Goal: Task Accomplishment & Management: Complete application form

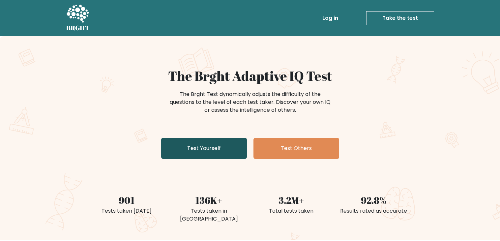
click at [217, 150] on link "Test Yourself" at bounding box center [204, 148] width 86 height 21
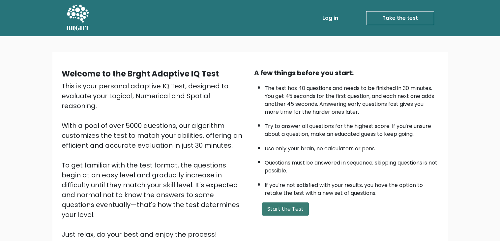
click at [271, 210] on button "Start the Test" at bounding box center [285, 209] width 47 height 13
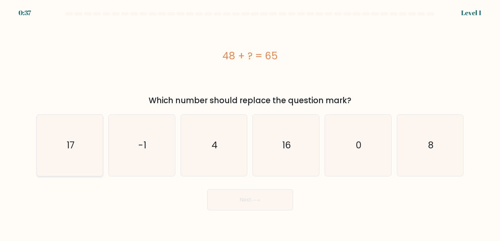
click at [55, 146] on icon "17" at bounding box center [69, 145] width 61 height 61
click at [250, 124] on input "a. 17" at bounding box center [250, 122] width 0 height 3
radio input "true"
click at [213, 202] on button "Next" at bounding box center [251, 199] width 86 height 21
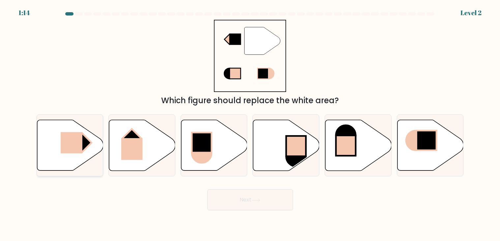
click at [93, 138] on icon at bounding box center [70, 145] width 66 height 51
click at [250, 124] on input "a." at bounding box center [250, 122] width 0 height 3
radio input "true"
click at [228, 201] on button "Next" at bounding box center [251, 199] width 86 height 21
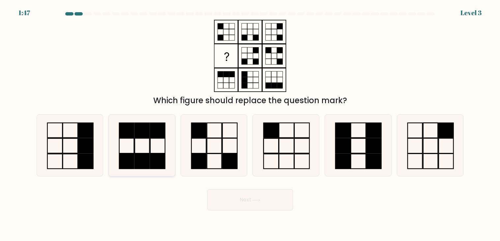
click at [132, 149] on icon at bounding box center [141, 145] width 61 height 61
click at [250, 124] on input "b." at bounding box center [250, 122] width 0 height 3
radio input "true"
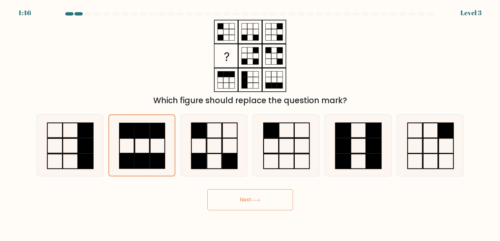
click at [214, 199] on button "Next" at bounding box center [251, 199] width 86 height 21
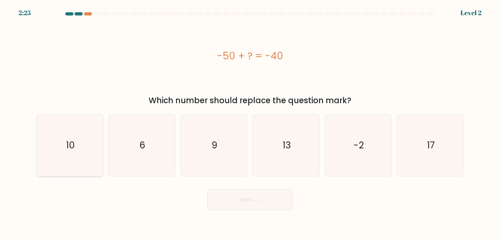
click at [74, 144] on text "10" at bounding box center [70, 145] width 9 height 13
click at [250, 124] on input "a. 10" at bounding box center [250, 122] width 0 height 3
radio input "true"
click at [219, 195] on button "Next" at bounding box center [251, 199] width 86 height 21
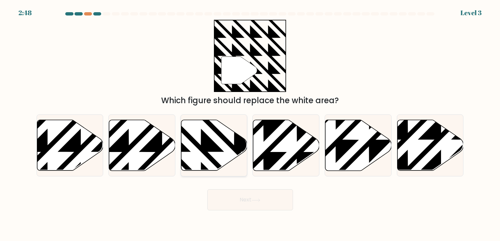
click at [229, 150] on icon at bounding box center [214, 145] width 66 height 51
click at [250, 124] on input "c." at bounding box center [250, 122] width 0 height 3
radio input "true"
click at [229, 208] on button "Next" at bounding box center [251, 199] width 86 height 21
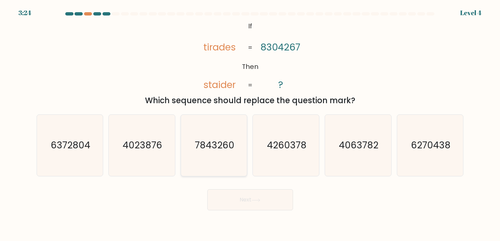
click at [201, 162] on icon "7843260" at bounding box center [213, 145] width 61 height 61
click at [250, 124] on input "c. 7843260" at bounding box center [250, 122] width 0 height 3
radio input "true"
click at [230, 199] on button "Next" at bounding box center [251, 199] width 86 height 21
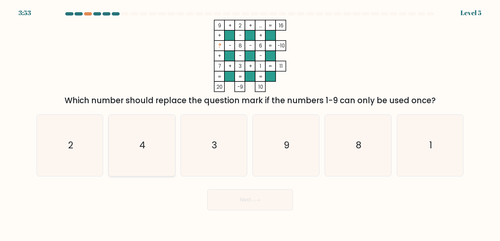
click at [166, 140] on icon "4" at bounding box center [141, 145] width 61 height 61
click at [250, 124] on input "b. 4" at bounding box center [250, 122] width 0 height 3
radio input "true"
click at [228, 203] on button "Next" at bounding box center [251, 199] width 86 height 21
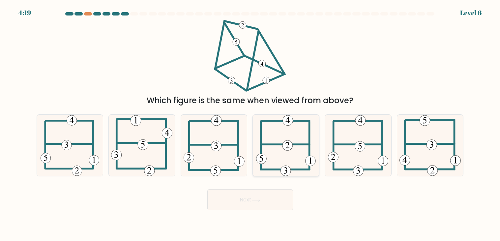
click at [293, 163] on icon at bounding box center [286, 145] width 60 height 61
click at [251, 124] on input "d." at bounding box center [250, 122] width 0 height 3
radio input "true"
click at [264, 197] on button "Next" at bounding box center [251, 199] width 86 height 21
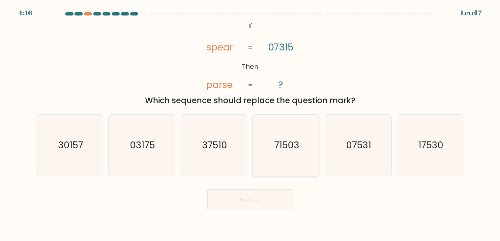
click at [276, 138] on icon "71503" at bounding box center [286, 145] width 61 height 61
click at [251, 124] on input "d. 71503" at bounding box center [250, 122] width 0 height 3
radio input "true"
click at [263, 203] on button "Next" at bounding box center [251, 199] width 86 height 21
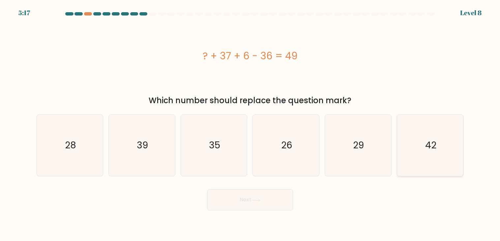
click at [413, 129] on icon "42" at bounding box center [430, 145] width 61 height 61
click at [251, 124] on input "f. 42" at bounding box center [250, 122] width 0 height 3
radio input "true"
click at [270, 203] on button "Next" at bounding box center [251, 199] width 86 height 21
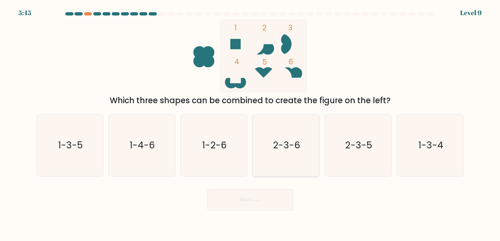
click at [273, 159] on icon "2-3-6" at bounding box center [286, 145] width 61 height 61
click at [251, 124] on input "d. 2-3-6" at bounding box center [250, 122] width 0 height 3
radio input "true"
click at [252, 205] on button "Next" at bounding box center [251, 199] width 86 height 21
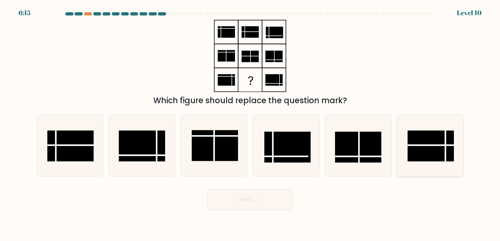
click at [425, 138] on rect at bounding box center [431, 146] width 47 height 31
click at [251, 124] on input "f." at bounding box center [250, 122] width 0 height 3
radio input "true"
click at [293, 203] on button "Next" at bounding box center [251, 199] width 86 height 21
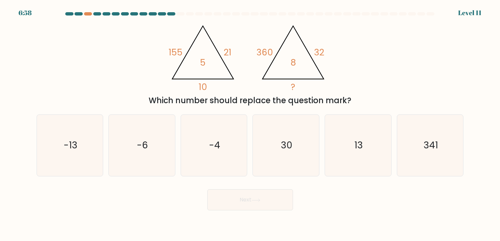
click at [276, 202] on button "Next" at bounding box center [251, 199] width 86 height 21
click at [264, 103] on div "Which number should replace the question mark?" at bounding box center [251, 101] width 420 height 12
click at [344, 139] on icon "13" at bounding box center [358, 145] width 61 height 61
click at [251, 124] on input "e. 13" at bounding box center [250, 122] width 0 height 3
radio input "true"
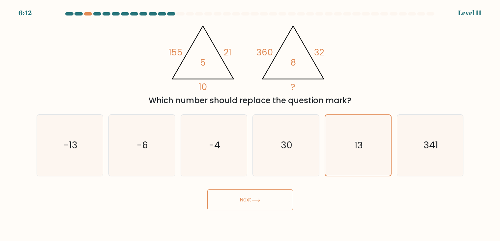
click at [281, 205] on button "Next" at bounding box center [251, 199] width 86 height 21
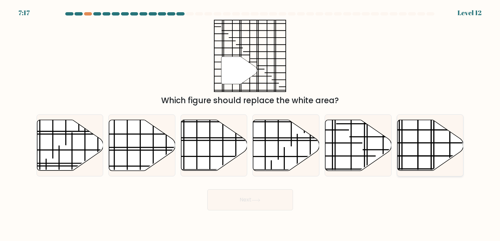
click at [404, 152] on icon at bounding box center [431, 145] width 66 height 51
click at [251, 124] on input "f." at bounding box center [250, 122] width 0 height 3
radio input "true"
click at [272, 195] on button "Next" at bounding box center [251, 199] width 86 height 21
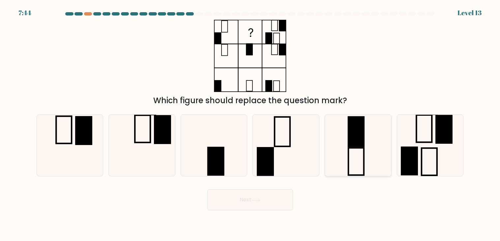
click at [354, 153] on icon at bounding box center [358, 145] width 61 height 61
click at [251, 124] on input "e." at bounding box center [250, 122] width 0 height 3
radio input "true"
click at [257, 198] on button "Next" at bounding box center [251, 199] width 86 height 21
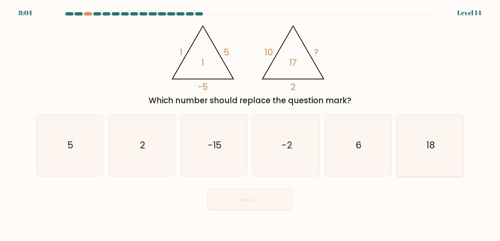
click at [405, 147] on icon "18" at bounding box center [430, 145] width 61 height 61
click at [251, 124] on input "f. 18" at bounding box center [250, 122] width 0 height 3
radio input "true"
click at [272, 195] on button "Next" at bounding box center [251, 199] width 86 height 21
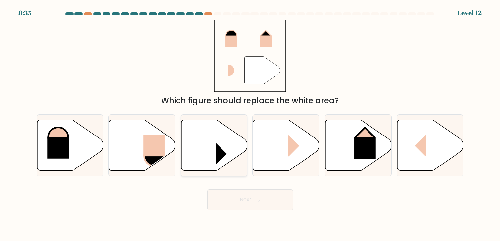
click at [218, 160] on rect at bounding box center [227, 153] width 22 height 21
click at [250, 124] on input "c." at bounding box center [250, 122] width 0 height 3
radio input "true"
click at [209, 166] on icon at bounding box center [215, 145] width 66 height 50
click at [250, 124] on input "c." at bounding box center [250, 122] width 0 height 3
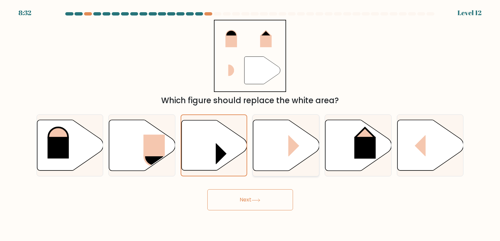
click at [268, 164] on icon at bounding box center [286, 145] width 66 height 51
click at [251, 124] on input "d." at bounding box center [250, 122] width 0 height 3
radio input "true"
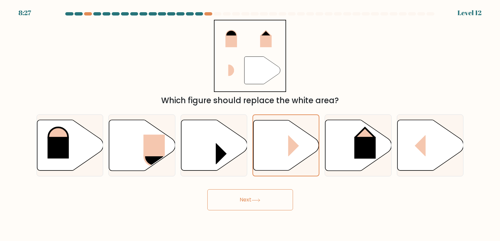
click at [225, 195] on button "Next" at bounding box center [251, 199] width 86 height 21
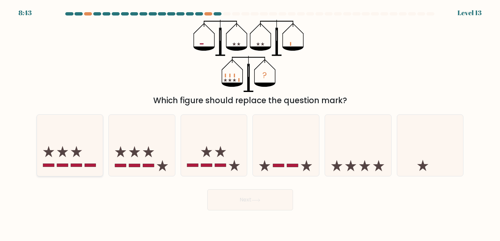
click at [102, 162] on icon at bounding box center [70, 145] width 66 height 55
click at [250, 124] on input "a." at bounding box center [250, 122] width 0 height 3
radio input "true"
click at [231, 203] on button "Next" at bounding box center [251, 199] width 86 height 21
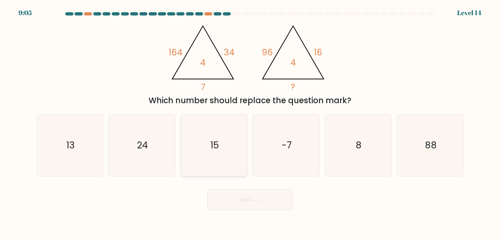
click at [203, 128] on icon "15" at bounding box center [213, 145] width 61 height 61
click at [250, 124] on input "c. 15" at bounding box center [250, 122] width 0 height 3
radio input "true"
click at [223, 193] on button "Next" at bounding box center [251, 199] width 86 height 21
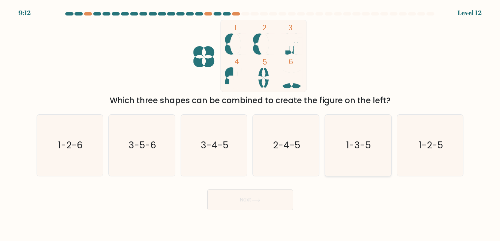
click at [354, 149] on text "1-3-5" at bounding box center [359, 145] width 25 height 13
click at [251, 124] on input "e. 1-3-5" at bounding box center [250, 122] width 0 height 3
radio input "true"
click at [249, 197] on button "Next" at bounding box center [251, 199] width 86 height 21
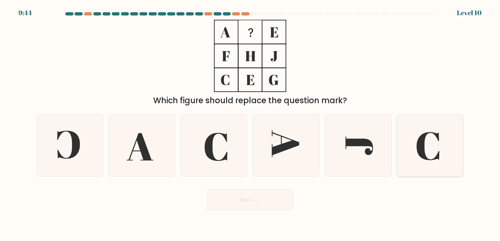
click at [408, 145] on icon at bounding box center [430, 145] width 61 height 61
click at [251, 124] on input "f." at bounding box center [250, 122] width 0 height 3
radio input "true"
click at [237, 197] on button "Next" at bounding box center [251, 199] width 86 height 21
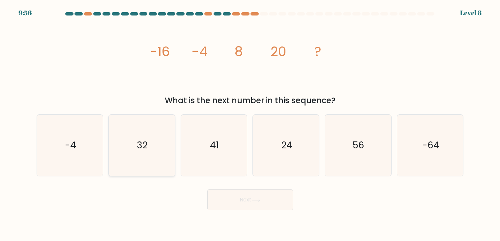
click at [153, 147] on icon "32" at bounding box center [141, 145] width 61 height 61
click at [250, 124] on input "b. 32" at bounding box center [250, 122] width 0 height 3
radio input "true"
click at [217, 193] on button "Next" at bounding box center [251, 199] width 86 height 21
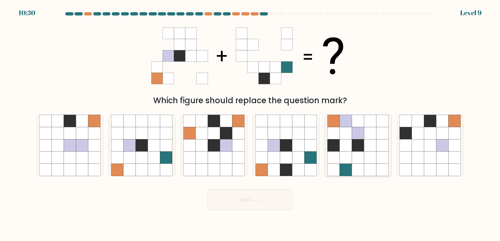
click at [357, 150] on icon at bounding box center [358, 146] width 12 height 12
click at [251, 124] on input "e." at bounding box center [250, 122] width 0 height 3
radio input "true"
click at [312, 147] on icon at bounding box center [310, 146] width 12 height 12
click at [251, 124] on input "d." at bounding box center [250, 122] width 0 height 3
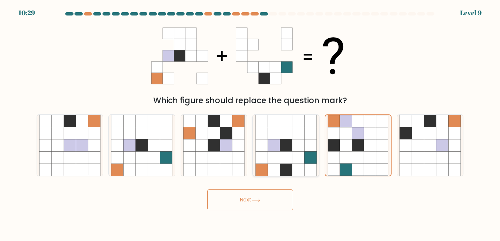
radio input "true"
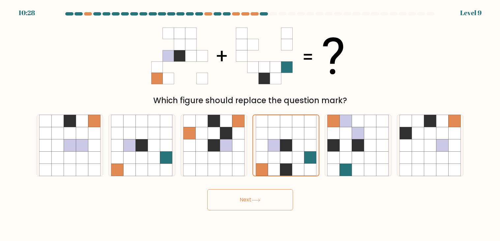
click at [274, 198] on button "Next" at bounding box center [251, 199] width 86 height 21
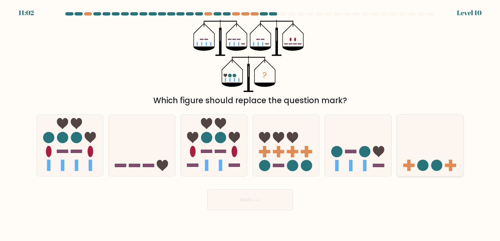
click at [438, 165] on circle at bounding box center [436, 165] width 11 height 11
click at [251, 124] on input "f." at bounding box center [250, 122] width 0 height 3
radio input "true"
click at [290, 204] on button "Next" at bounding box center [251, 199] width 86 height 21
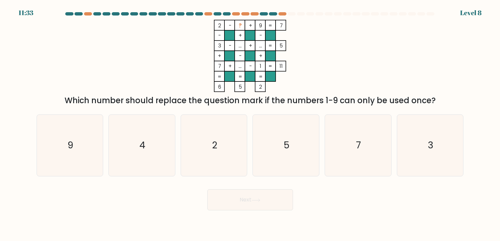
click at [249, 131] on div "c. 2" at bounding box center [214, 145] width 72 height 62
click at [232, 134] on icon "2" at bounding box center [213, 145] width 61 height 61
click at [250, 124] on input "c. 2" at bounding box center [250, 122] width 0 height 3
radio input "true"
click at [140, 149] on text "4" at bounding box center [143, 145] width 6 height 13
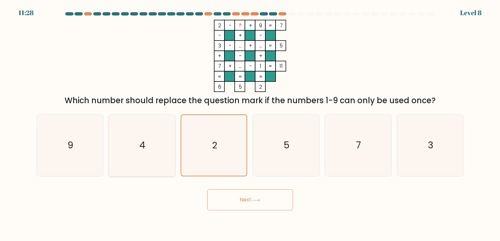
click at [250, 124] on input "b. 4" at bounding box center [250, 122] width 0 height 3
radio input "true"
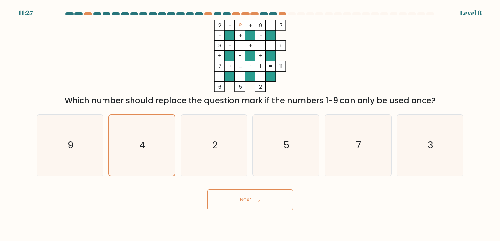
click at [208, 190] on button "Next" at bounding box center [251, 199] width 86 height 21
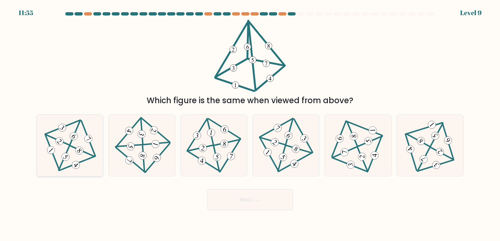
click at [79, 155] on icon at bounding box center [70, 145] width 50 height 49
click at [250, 124] on input "a." at bounding box center [250, 122] width 0 height 3
radio input "true"
click at [226, 200] on button "Next" at bounding box center [251, 199] width 86 height 21
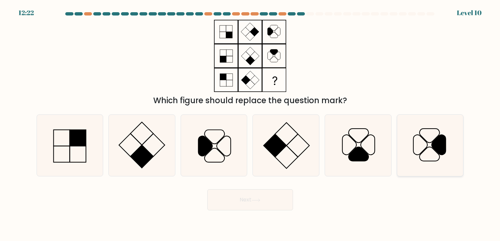
click at [439, 159] on icon at bounding box center [430, 145] width 61 height 61
click at [251, 124] on input "f." at bounding box center [250, 122] width 0 height 3
radio input "true"
click at [231, 192] on button "Next" at bounding box center [251, 199] width 86 height 21
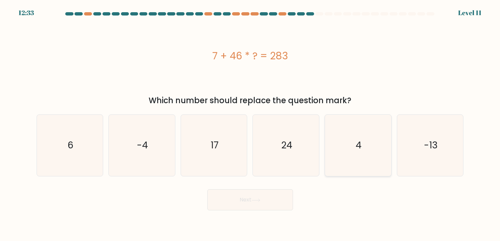
click at [338, 152] on icon "4" at bounding box center [358, 145] width 61 height 61
click at [251, 124] on input "e. 4" at bounding box center [250, 122] width 0 height 3
radio input "true"
click at [277, 198] on button "Next" at bounding box center [251, 199] width 86 height 21
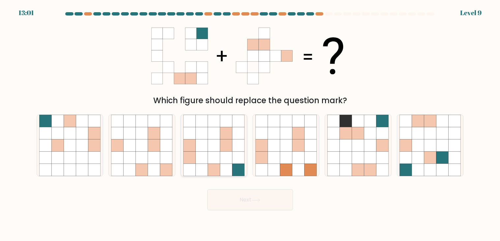
click at [215, 166] on icon at bounding box center [214, 170] width 12 height 12
click at [250, 124] on input "c." at bounding box center [250, 122] width 0 height 3
radio input "true"
click at [331, 168] on icon at bounding box center [334, 170] width 12 height 12
click at [251, 124] on input "e." at bounding box center [250, 122] width 0 height 3
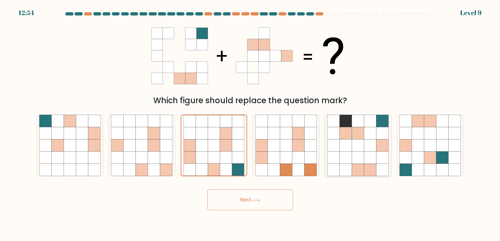
radio input "true"
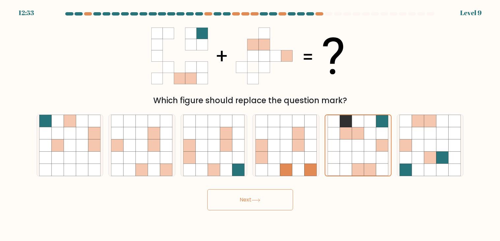
click at [268, 190] on button "Next" at bounding box center [251, 199] width 86 height 21
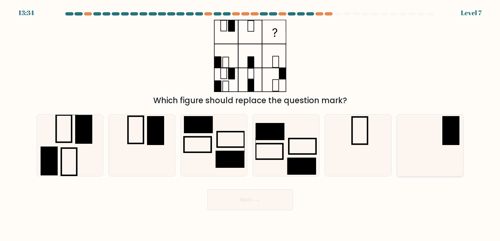
click at [439, 138] on icon at bounding box center [430, 145] width 61 height 61
click at [251, 124] on input "f." at bounding box center [250, 122] width 0 height 3
radio input "true"
click at [439, 138] on icon at bounding box center [430, 145] width 61 height 61
click at [251, 124] on input "f." at bounding box center [250, 122] width 0 height 3
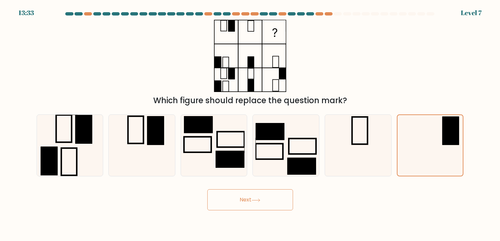
click at [271, 198] on button "Next" at bounding box center [251, 199] width 86 height 21
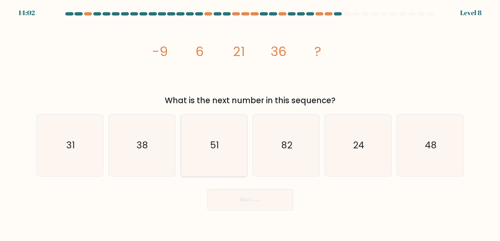
click at [243, 132] on icon "51" at bounding box center [213, 145] width 61 height 61
click at [250, 124] on input "c. 51" at bounding box center [250, 122] width 0 height 3
radio input "true"
click at [243, 132] on icon "51" at bounding box center [214, 145] width 61 height 61
click at [250, 124] on input "c. 51" at bounding box center [250, 122] width 0 height 3
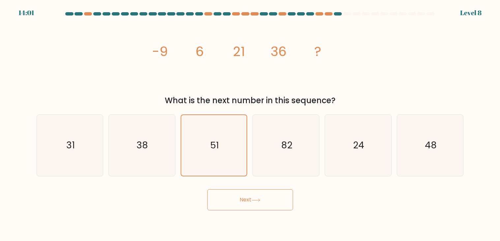
click at [244, 195] on button "Next" at bounding box center [251, 199] width 86 height 21
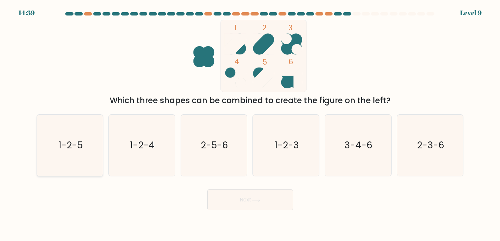
click at [78, 143] on text "1-2-5" at bounding box center [70, 145] width 24 height 13
click at [250, 124] on input "a. 1-2-5" at bounding box center [250, 122] width 0 height 3
radio input "true"
click at [228, 201] on button "Next" at bounding box center [251, 199] width 86 height 21
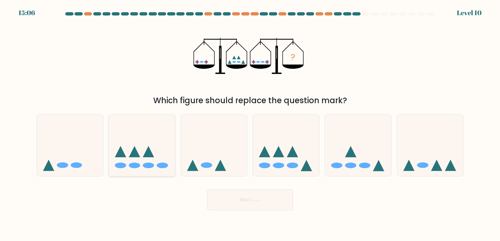
click at [160, 160] on icon at bounding box center [142, 145] width 66 height 55
click at [250, 124] on input "b." at bounding box center [250, 122] width 0 height 3
radio input "true"
click at [193, 162] on icon at bounding box center [192, 165] width 11 height 11
click at [250, 124] on input "c." at bounding box center [250, 122] width 0 height 3
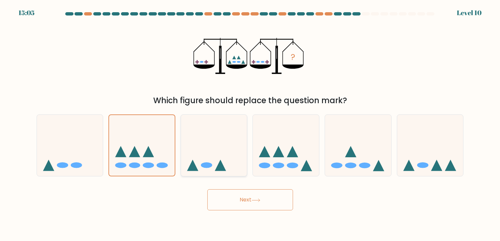
radio input "true"
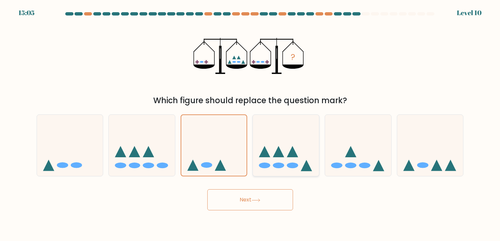
click at [307, 149] on icon at bounding box center [286, 145] width 66 height 55
click at [251, 124] on input "d." at bounding box center [250, 122] width 0 height 3
radio input "true"
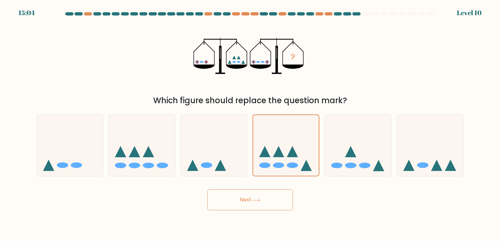
click at [272, 210] on div "Next" at bounding box center [250, 197] width 435 height 26
click at [269, 201] on button "Next" at bounding box center [251, 199] width 86 height 21
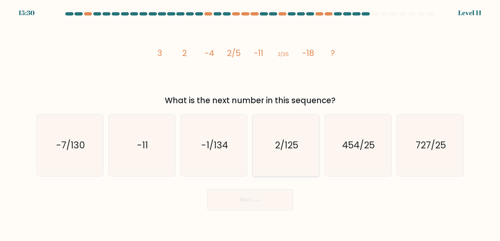
click at [264, 131] on icon "2/125" at bounding box center [286, 145] width 61 height 61
click at [251, 124] on input "d. 2/125" at bounding box center [250, 122] width 0 height 3
radio input "true"
click at [236, 199] on button "Next" at bounding box center [251, 199] width 86 height 21
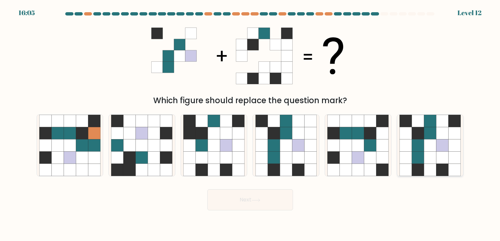
click at [425, 170] on icon at bounding box center [431, 170] width 12 height 12
click at [251, 124] on input "f." at bounding box center [250, 122] width 0 height 3
radio input "true"
click at [271, 204] on button "Next" at bounding box center [251, 199] width 86 height 21
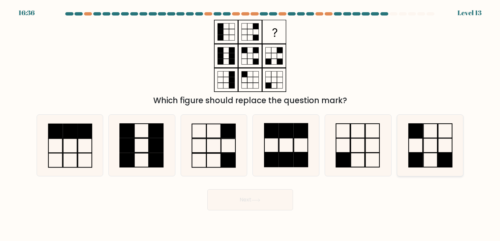
click at [399, 161] on div at bounding box center [430, 145] width 67 height 62
click at [251, 124] on input "f." at bounding box center [250, 122] width 0 height 3
radio input "true"
click at [284, 191] on button "Next" at bounding box center [251, 199] width 86 height 21
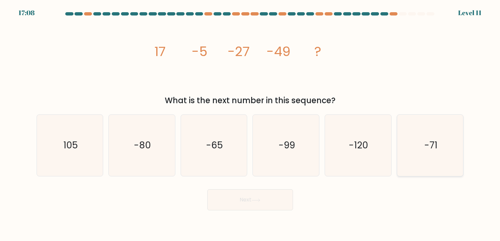
click at [404, 141] on icon "-71" at bounding box center [430, 145] width 61 height 61
click at [251, 124] on input "f. -71" at bounding box center [250, 122] width 0 height 3
radio input "true"
click at [280, 197] on button "Next" at bounding box center [251, 199] width 86 height 21
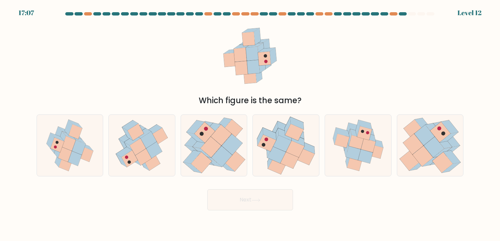
click at [280, 197] on button "Next" at bounding box center [251, 199] width 86 height 21
click at [259, 100] on div "Which figure is the same?" at bounding box center [251, 101] width 420 height 12
click at [265, 126] on icon at bounding box center [286, 145] width 66 height 60
click at [251, 124] on input "d." at bounding box center [250, 122] width 0 height 3
radio input "true"
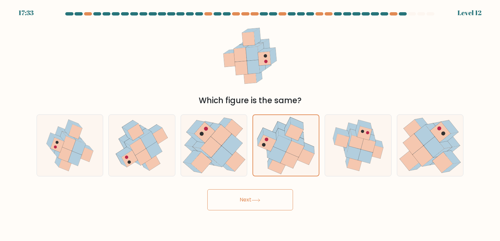
click at [271, 194] on button "Next" at bounding box center [251, 199] width 86 height 21
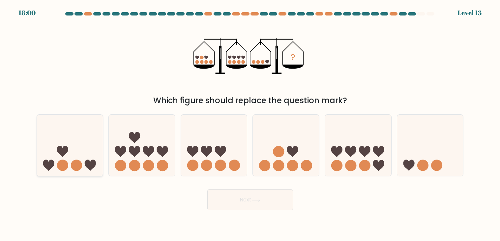
click at [97, 140] on icon at bounding box center [70, 145] width 66 height 55
click at [250, 124] on input "a." at bounding box center [250, 122] width 0 height 3
radio input "true"
click at [230, 205] on button "Next" at bounding box center [251, 199] width 86 height 21
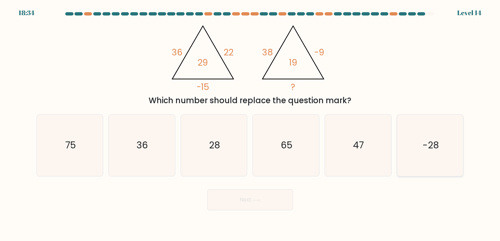
click at [400, 148] on icon "-28" at bounding box center [430, 145] width 61 height 61
click at [251, 124] on input "f. -28" at bounding box center [250, 122] width 0 height 3
radio input "true"
click at [275, 204] on button "Next" at bounding box center [251, 199] width 86 height 21
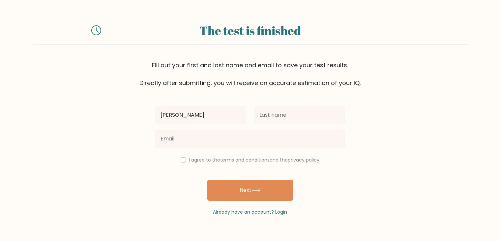
type input "[PERSON_NAME]"
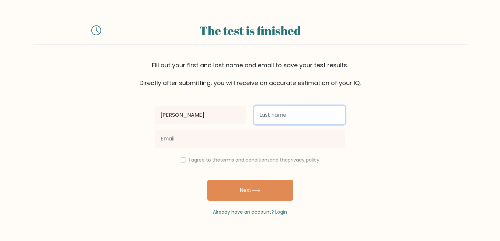
click at [282, 112] on input "text" at bounding box center [299, 115] width 91 height 18
type input "Nguyen"
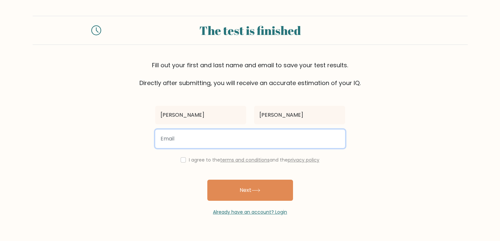
click at [256, 138] on input "email" at bounding box center [250, 139] width 190 height 18
type input "Khanghang24@outlook.com"
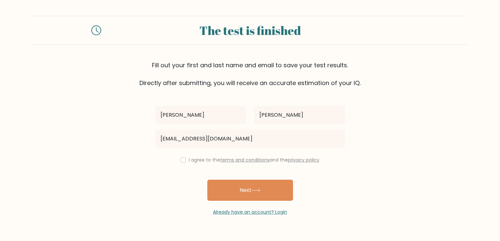
click at [190, 158] on label "I agree to the terms and conditions and the privacy policy" at bounding box center [254, 160] width 131 height 7
click at [183, 160] on input "checkbox" at bounding box center [183, 159] width 5 height 5
checkbox input "true"
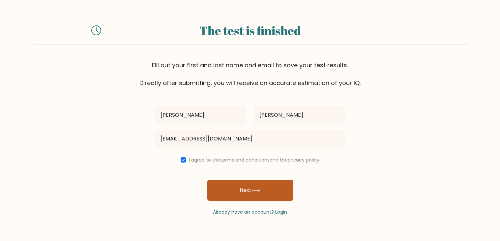
click at [231, 191] on button "Next" at bounding box center [251, 190] width 86 height 21
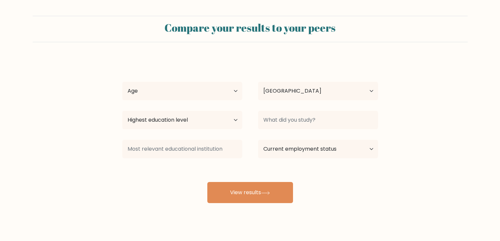
select select "US"
click at [201, 91] on select "Age Under 18 years old 18-24 years old 25-34 years old 35-44 years old 45-54 ye…" at bounding box center [182, 91] width 120 height 18
select select "min_18"
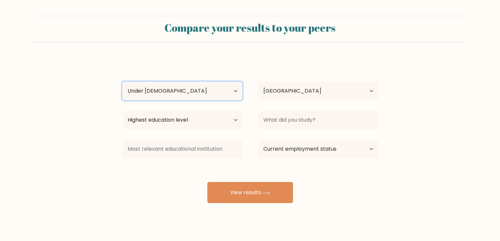
click at [122, 82] on select "Age Under 18 years old 18-24 years old 25-34 years old 35-44 years old 45-54 ye…" at bounding box center [182, 91] width 120 height 18
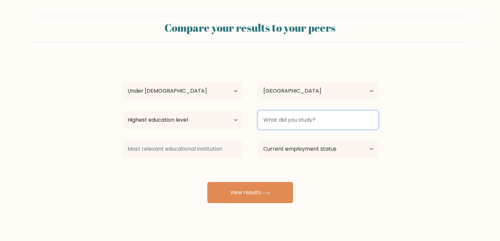
click at [268, 125] on input at bounding box center [318, 120] width 120 height 18
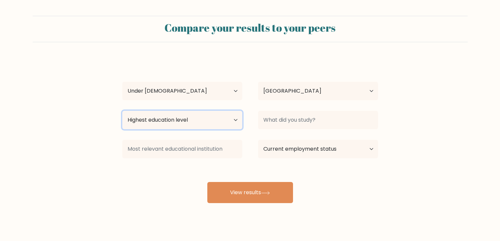
click at [229, 121] on select "Highest education level No schooling Primary Lower Secondary Upper Secondary Oc…" at bounding box center [182, 120] width 120 height 18
click at [232, 114] on select "Highest education level No schooling Primary Lower Secondary Upper Secondary Oc…" at bounding box center [182, 120] width 120 height 18
click at [179, 124] on select "Highest education level No schooling Primary Lower Secondary Upper Secondary Oc…" at bounding box center [182, 120] width 120 height 18
select select "lower_secondary"
click at [122, 111] on select "Highest education level No schooling Primary Lower Secondary Upper Secondary Oc…" at bounding box center [182, 120] width 120 height 18
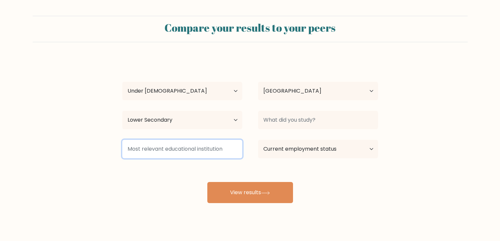
click at [163, 150] on input at bounding box center [182, 149] width 120 height 18
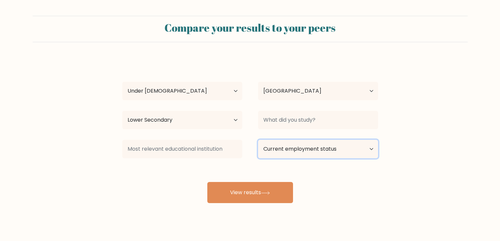
click at [270, 147] on select "Current employment status Employed Student Retired Other / prefer not to answer" at bounding box center [318, 149] width 120 height 18
select select "student"
click at [258, 140] on select "Current employment status Employed Student Retired Other / prefer not to answer" at bounding box center [318, 149] width 120 height 18
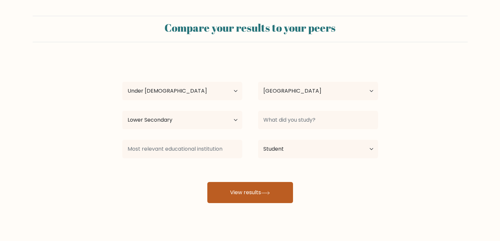
click at [256, 186] on button "View results" at bounding box center [251, 192] width 86 height 21
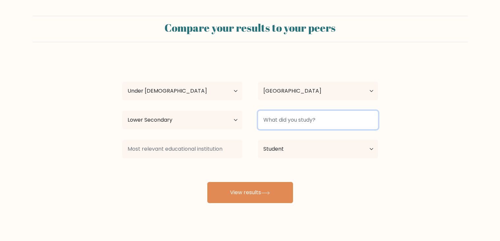
click at [271, 122] on input at bounding box center [318, 120] width 120 height 18
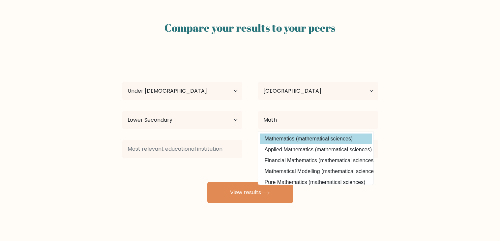
click at [280, 134] on option "Mathematics (mathematical sciences)" at bounding box center [316, 139] width 112 height 11
type input "Mathematics"
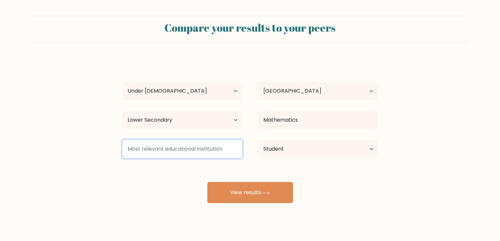
click at [185, 155] on input at bounding box center [182, 149] width 120 height 18
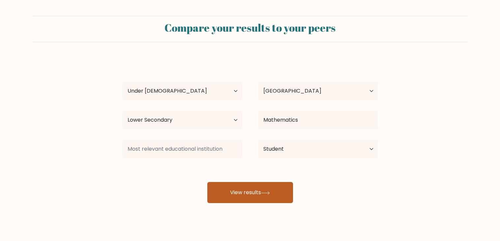
click at [219, 186] on button "View results" at bounding box center [251, 192] width 86 height 21
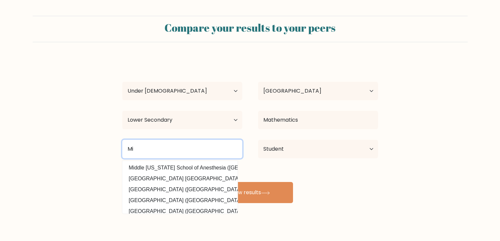
type input "M"
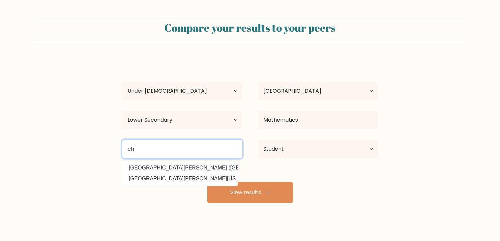
type input "c"
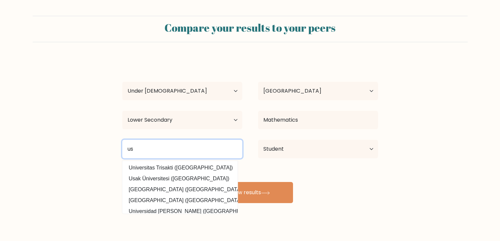
type input "u"
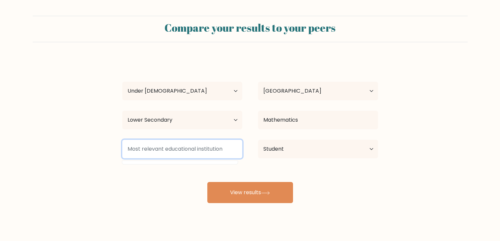
type input "?"
type input "c"
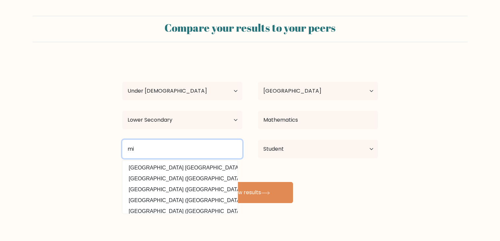
type input "m"
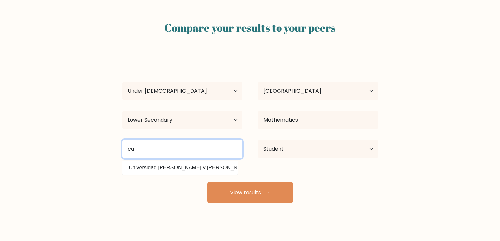
type input "c"
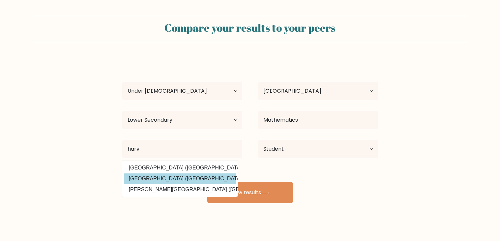
click at [170, 176] on option "Harvard University (United States)" at bounding box center [180, 179] width 112 height 11
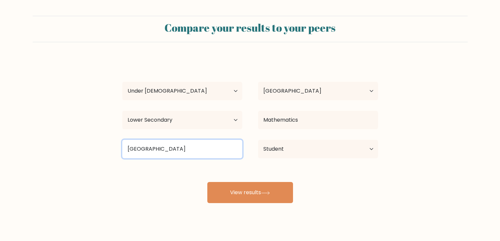
click at [231, 144] on input "Harvard University" at bounding box center [182, 149] width 120 height 18
type input "H"
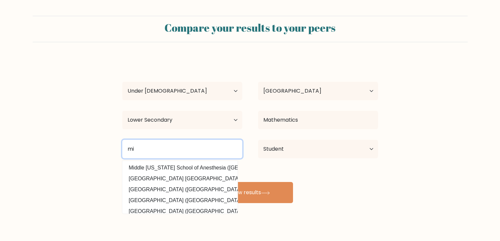
type input "m"
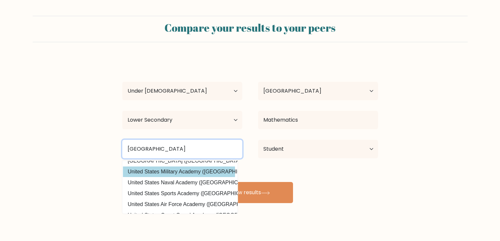
scroll to position [0, 1]
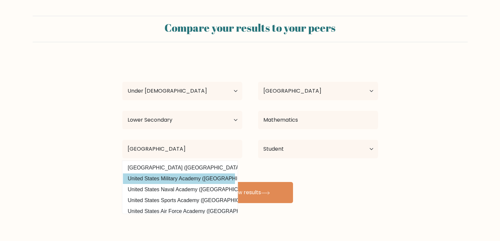
click at [198, 181] on option "United States Military Academy (United States)" at bounding box center [179, 179] width 112 height 11
type input "United States Military Academy"
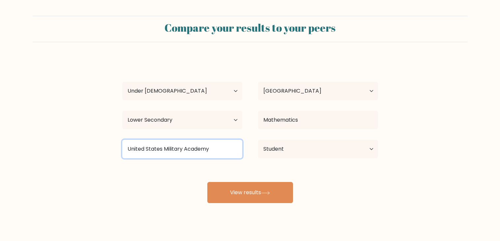
click at [229, 149] on input "United States Military Academy" at bounding box center [182, 149] width 120 height 18
click at [224, 148] on input "United States Military Academy" at bounding box center [182, 149] width 120 height 18
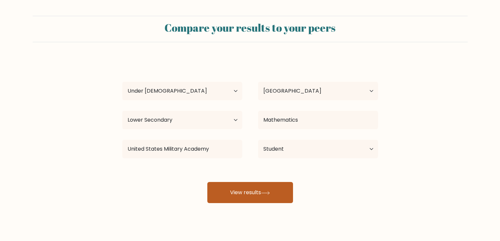
click at [229, 194] on button "View results" at bounding box center [251, 192] width 86 height 21
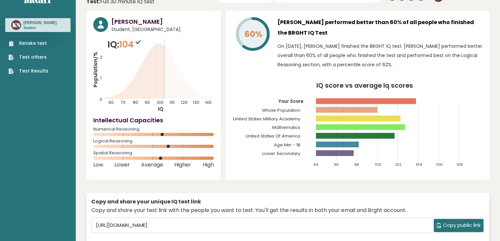
scroll to position [18, 0]
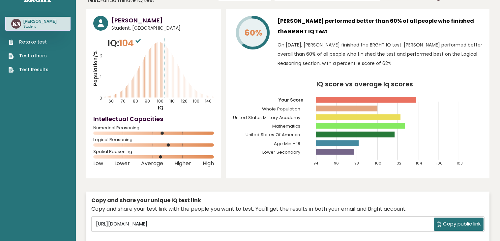
click at [139, 41] on icon at bounding box center [138, 41] width 5 height 4
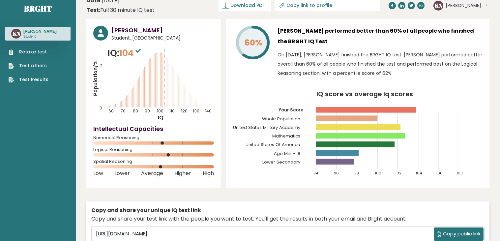
scroll to position [0, 0]
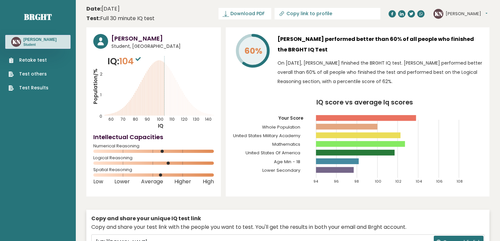
click at [257, 58] on icon at bounding box center [253, 50] width 31 height 31
click at [138, 56] on sup at bounding box center [138, 58] width 9 height 9
click at [140, 58] on icon at bounding box center [138, 59] width 5 height 4
click at [141, 61] on icon at bounding box center [138, 59] width 5 height 4
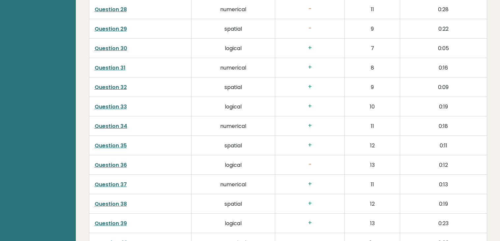
scroll to position [1718, 0]
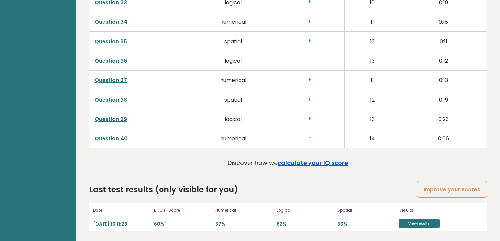
click at [321, 160] on link "calculate your IQ score" at bounding box center [313, 163] width 71 height 8
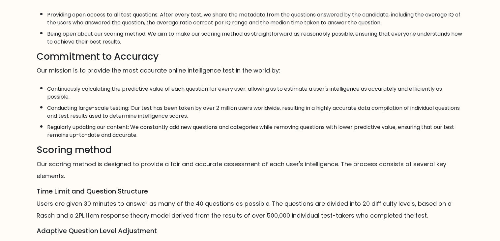
scroll to position [259, 0]
